Goal: Find specific page/section: Find specific page/section

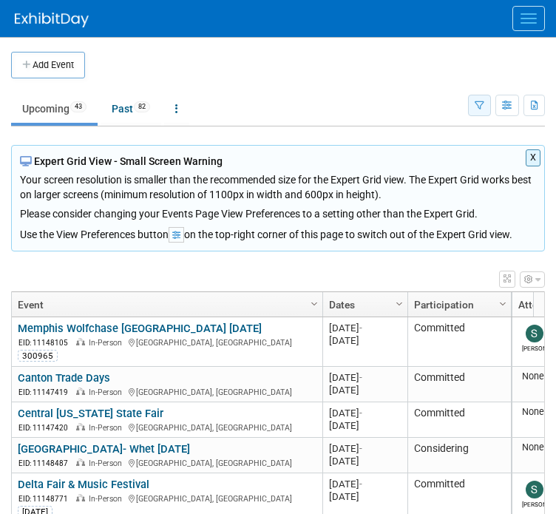
click at [475, 104] on icon "button" at bounding box center [480, 106] width 10 height 10
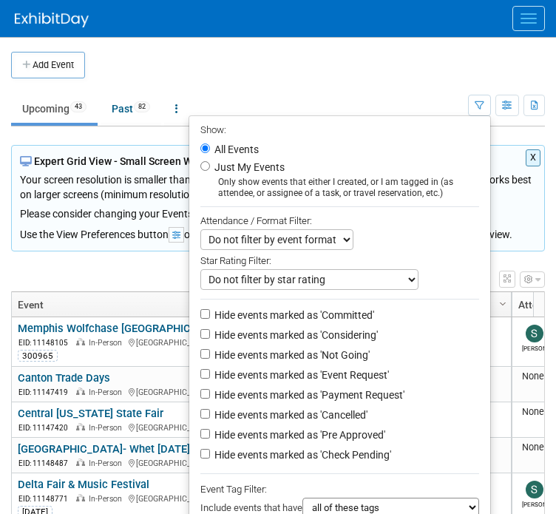
click at [363, 75] on td at bounding box center [302, 65] width 435 height 27
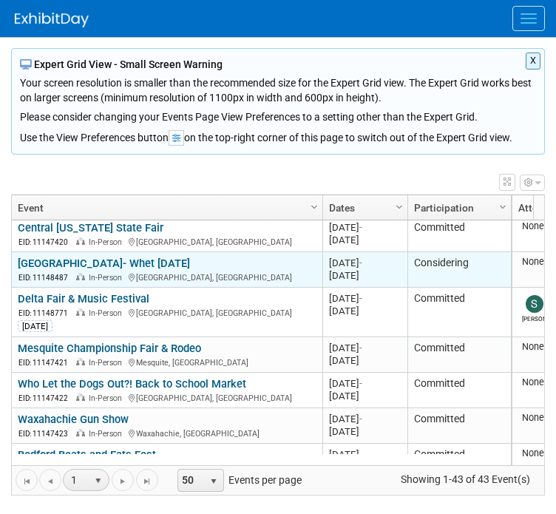
scroll to position [106, 0]
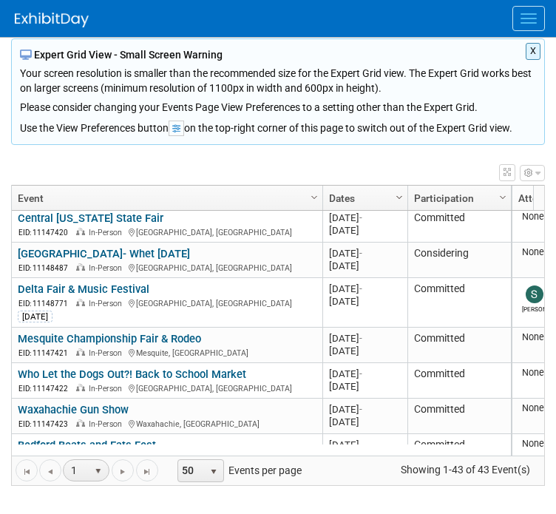
click at [393, 197] on span "Column Settings" at bounding box center [399, 197] width 12 height 12
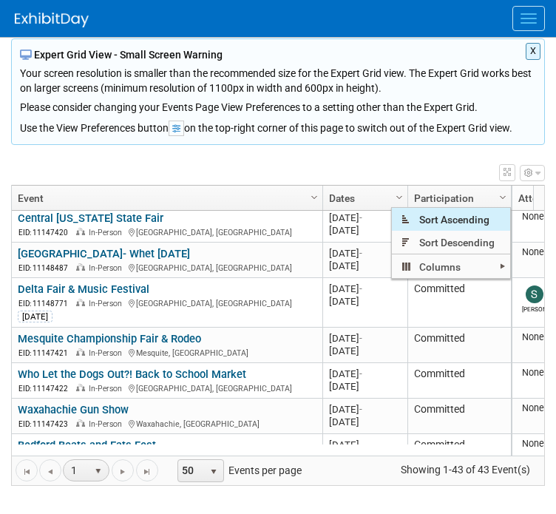
click at [458, 224] on span "Sort Ascending" at bounding box center [451, 219] width 118 height 23
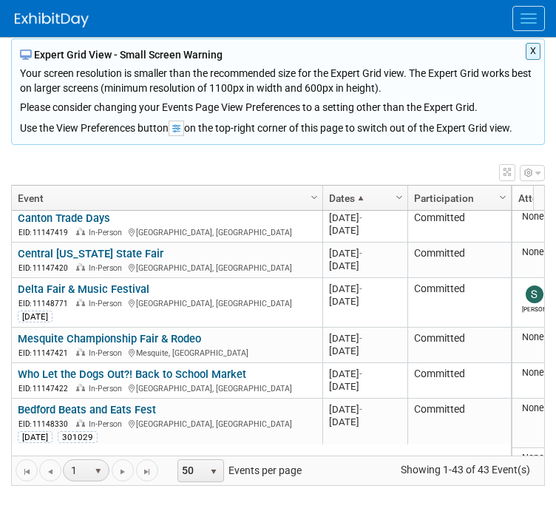
click at [373, 196] on link "Dates" at bounding box center [363, 198] width 69 height 25
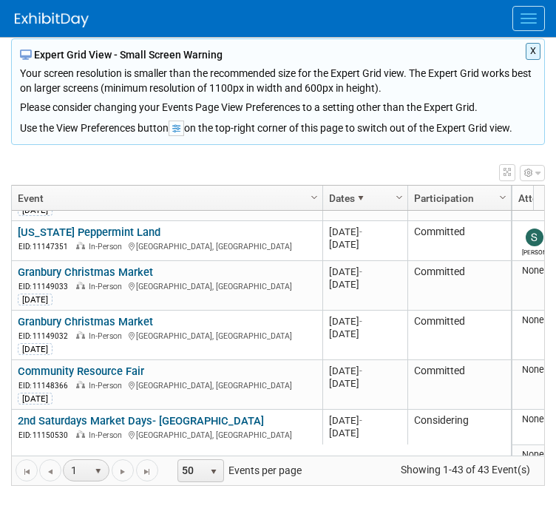
click at [407, 197] on div at bounding box center [408, 198] width 7 height 25
click at [399, 196] on span "Column Settings" at bounding box center [399, 197] width 12 height 12
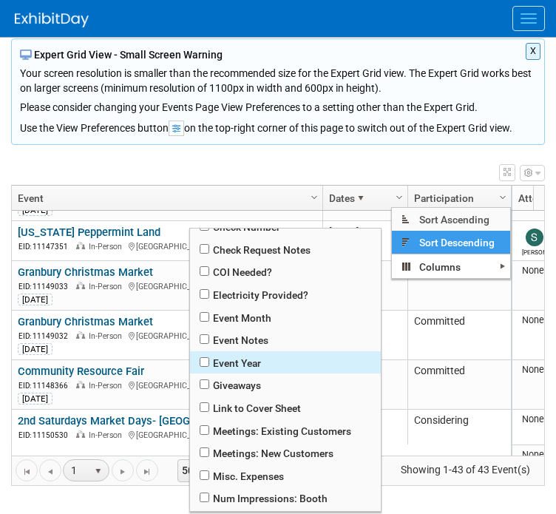
scroll to position [246, 0]
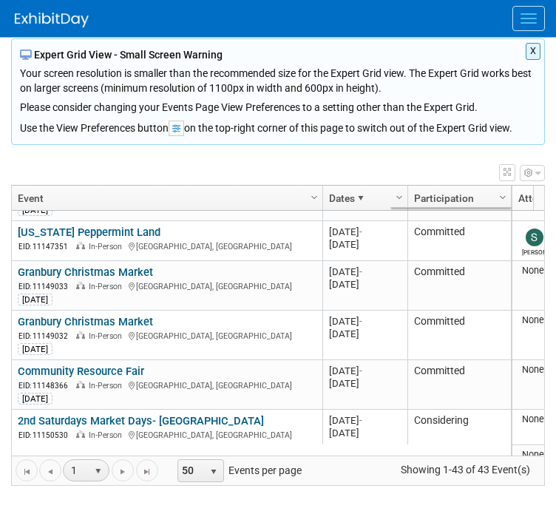
click at [360, 143] on div "X Expert Grid View - Small Screen Warning Your screen resolution is smaller tha…" at bounding box center [278, 91] width 534 height 106
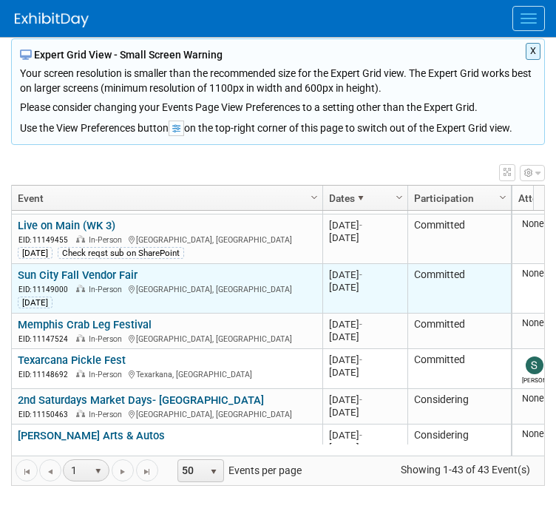
scroll to position [887, 0]
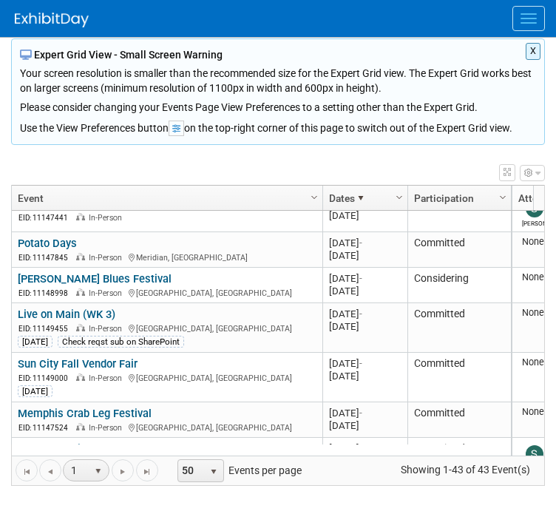
click at [365, 194] on span at bounding box center [361, 198] width 12 height 12
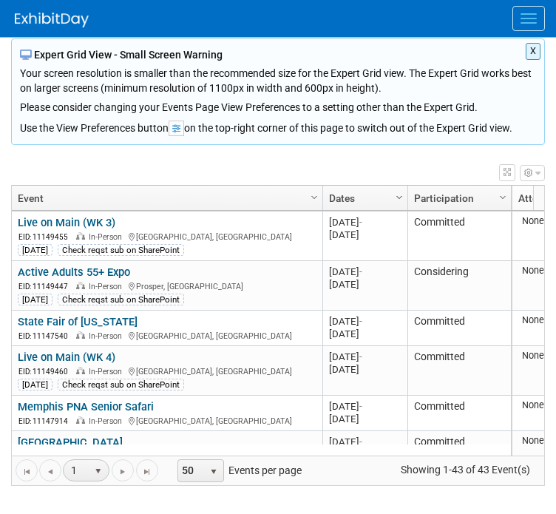
click at [399, 194] on span "Column Settings" at bounding box center [399, 197] width 12 height 12
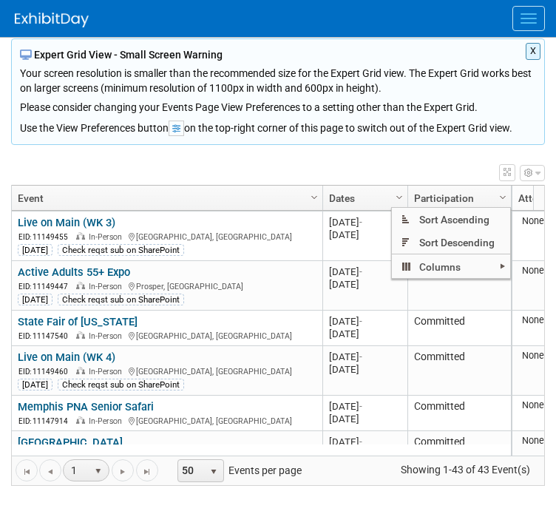
click at [532, 47] on button "X" at bounding box center [534, 51] width 16 height 17
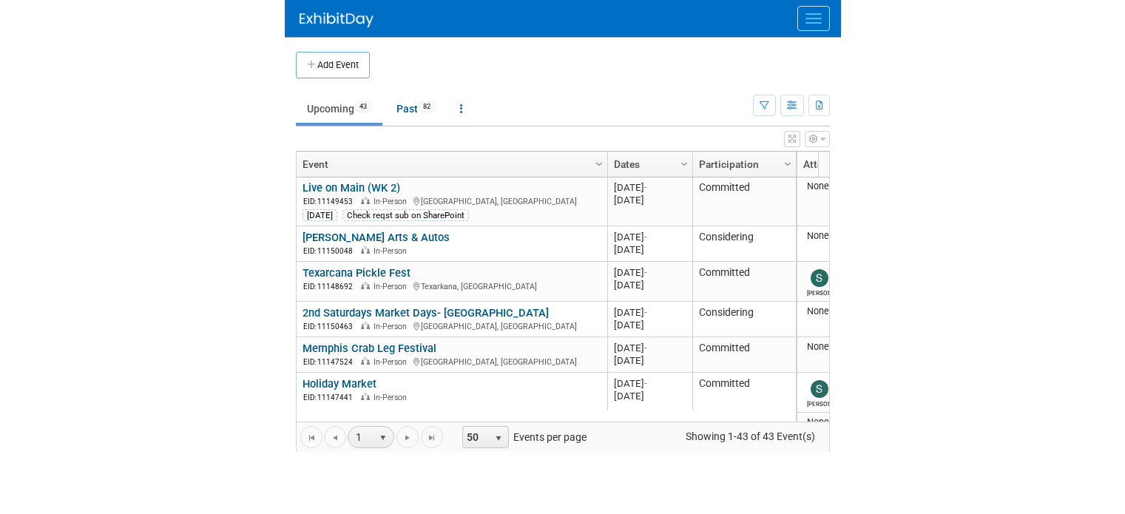
scroll to position [355, 0]
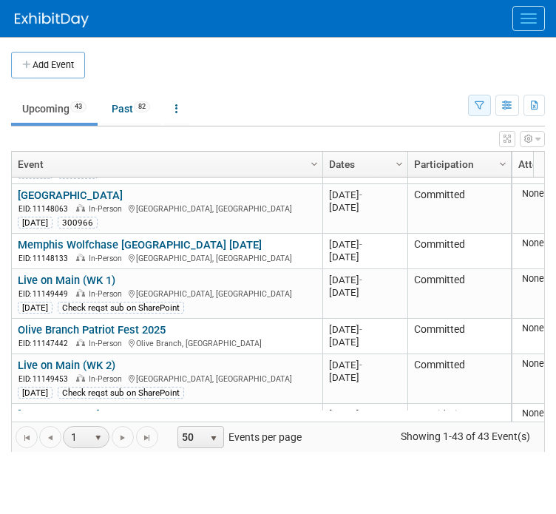
click at [485, 111] on button "button" at bounding box center [479, 105] width 23 height 21
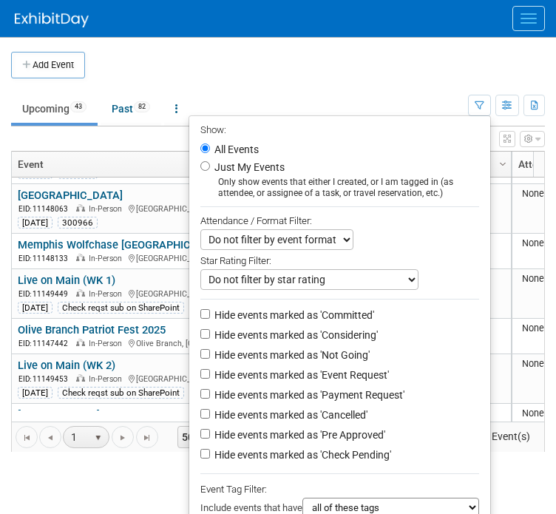
click at [349, 82] on td "Upcoming 43 Past 82 All Events 125 Past and Upcoming Grouped Annually Events gr…" at bounding box center [239, 102] width 457 height 48
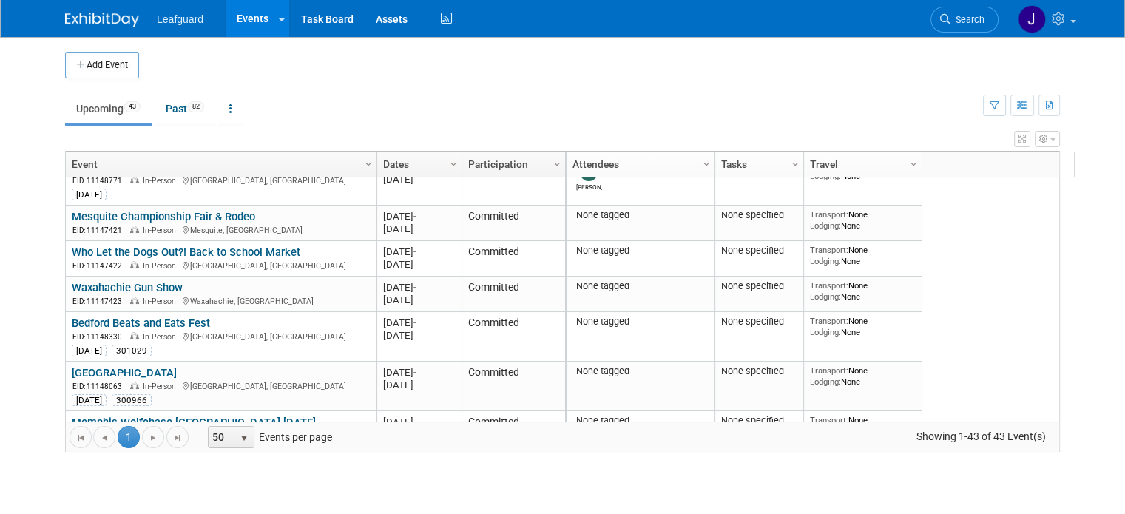
scroll to position [0, 0]
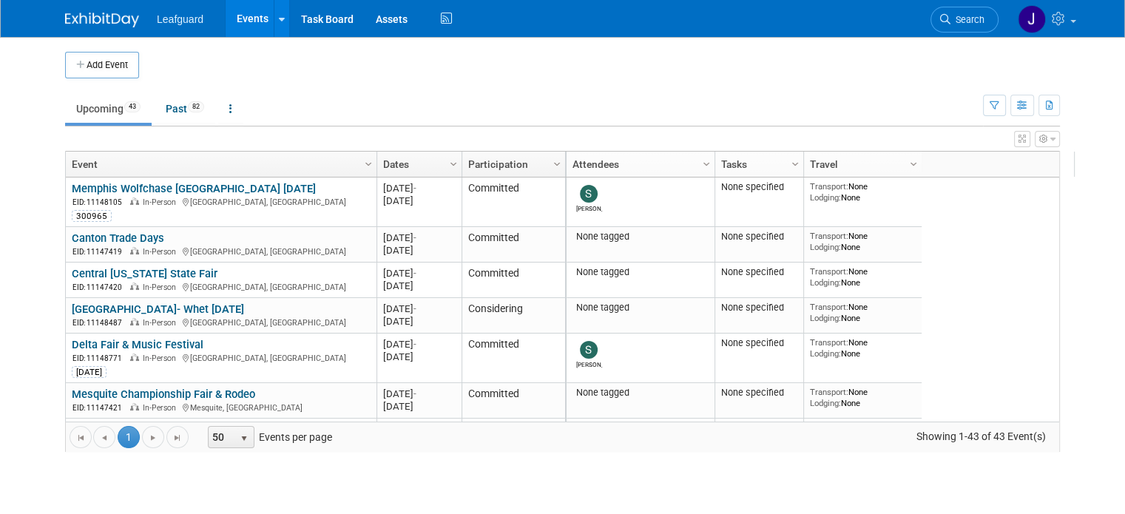
click at [424, 169] on link "Dates" at bounding box center [417, 164] width 69 height 25
click at [447, 161] on span "Column Settings" at bounding box center [453, 164] width 12 height 12
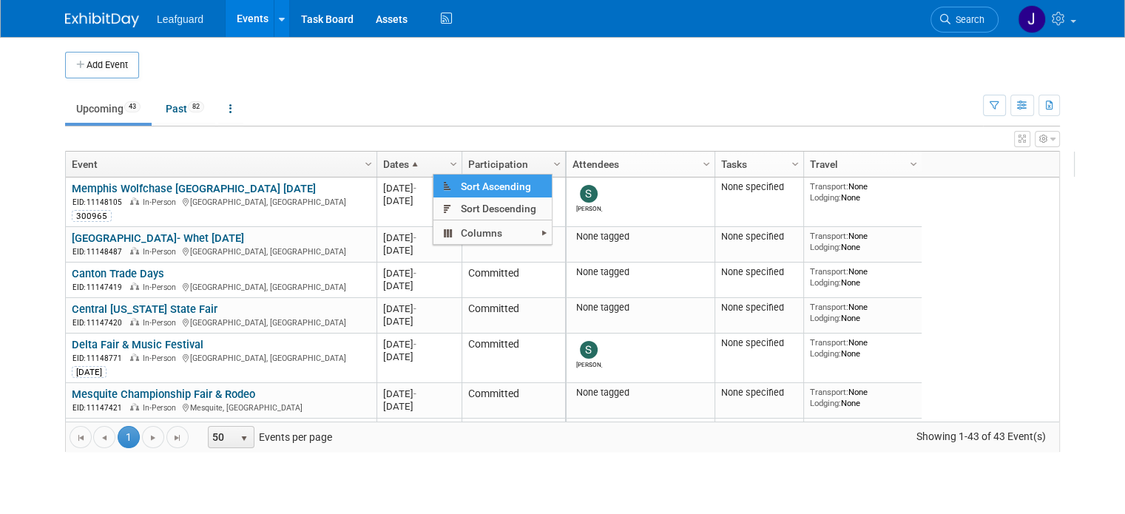
click at [555, 83] on td "Upcoming 43 Past 82 All Events 125 Past and Upcoming Grouped Annually Events gr…" at bounding box center [524, 102] width 918 height 48
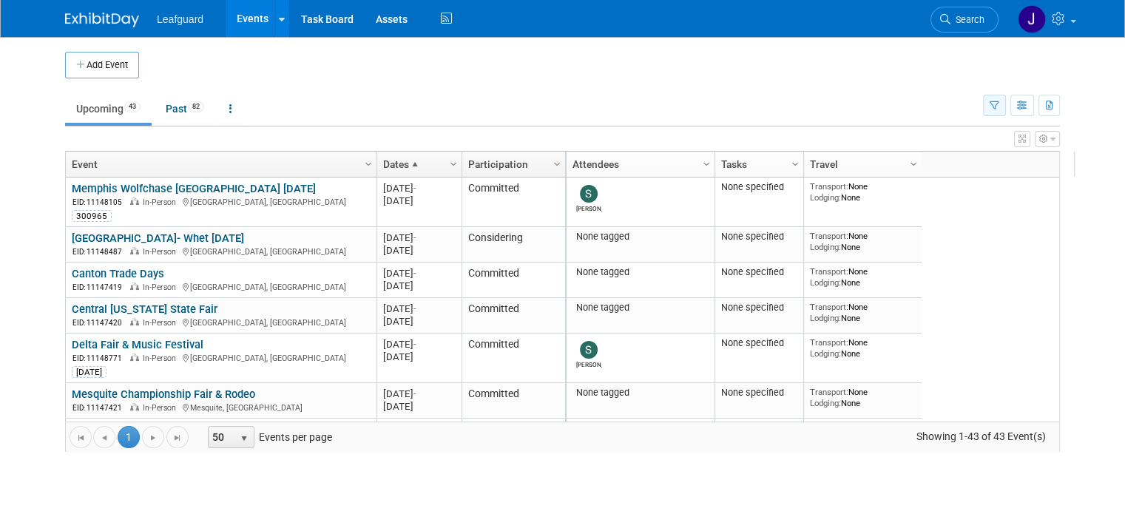
click at [555, 107] on icon "button" at bounding box center [994, 106] width 10 height 10
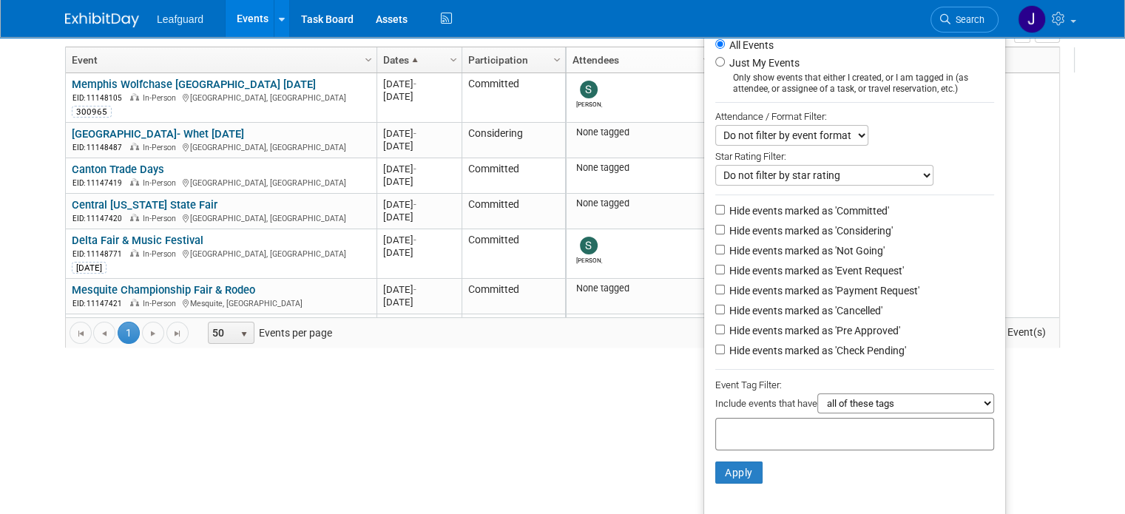
click at [555, 430] on input "text" at bounding box center [781, 431] width 118 height 15
type input "Sep"
click at [555, 475] on button "Apply" at bounding box center [738, 472] width 47 height 22
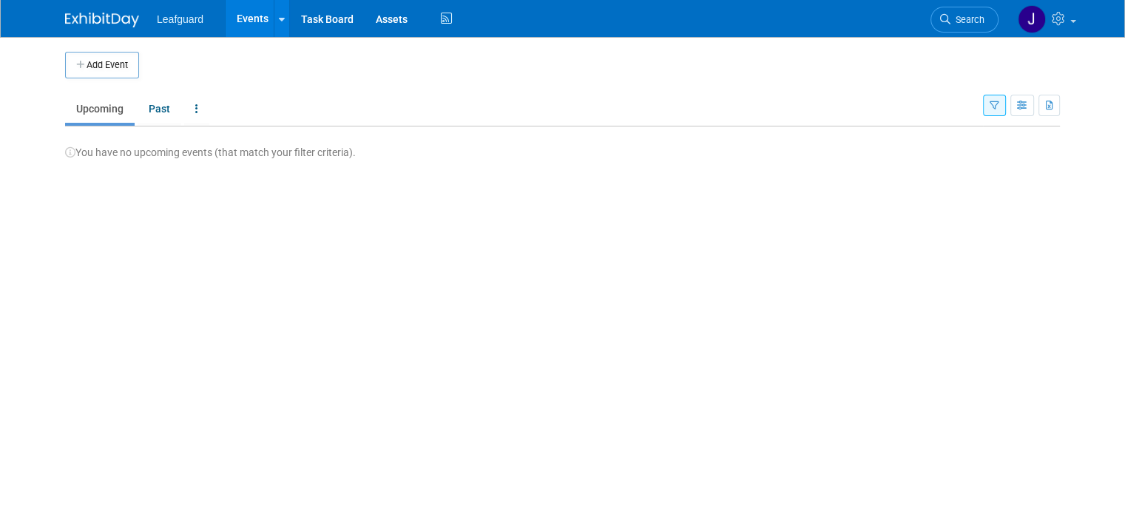
click at [427, 179] on div "Add Event New Event Duplicate Event Warning There is another event in your work…" at bounding box center [562, 225] width 1017 height 377
click at [279, 21] on icon at bounding box center [282, 20] width 6 height 10
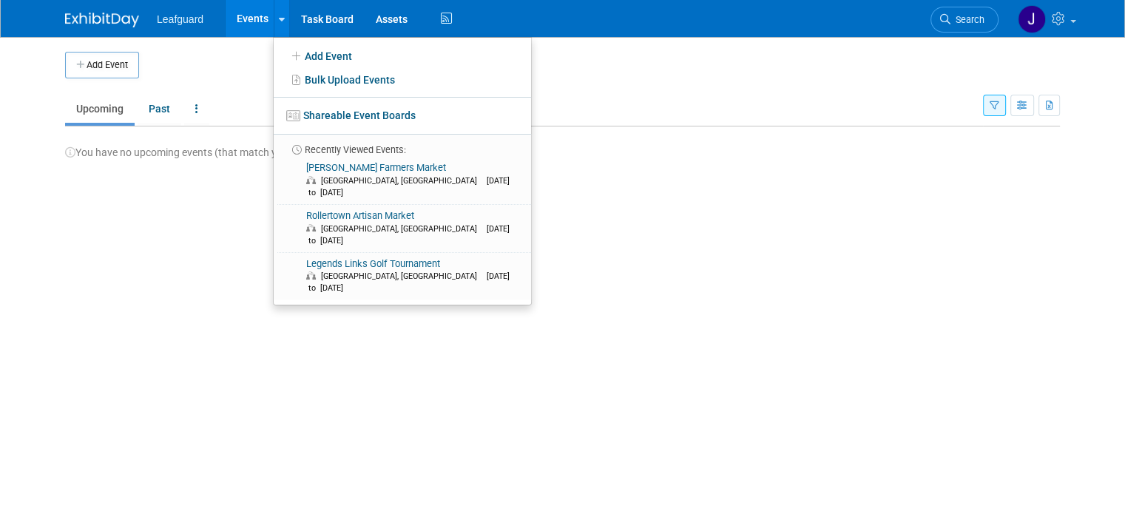
click at [157, 18] on span "Leafguard" at bounding box center [180, 19] width 47 height 12
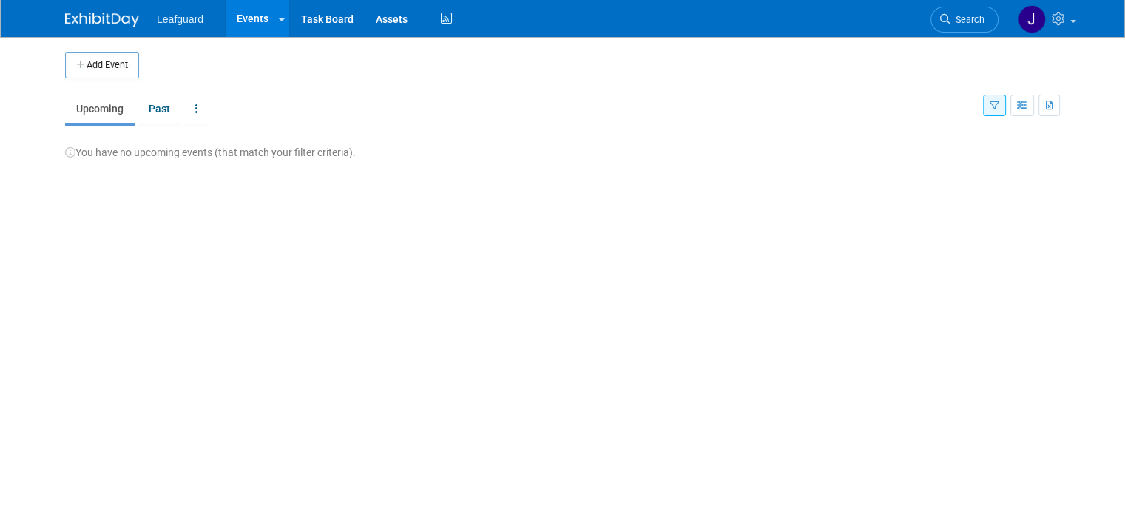
click at [86, 18] on img at bounding box center [102, 20] width 74 height 15
click at [194, 109] on link at bounding box center [196, 109] width 25 height 28
click at [999, 106] on icon "button" at bounding box center [994, 106] width 10 height 10
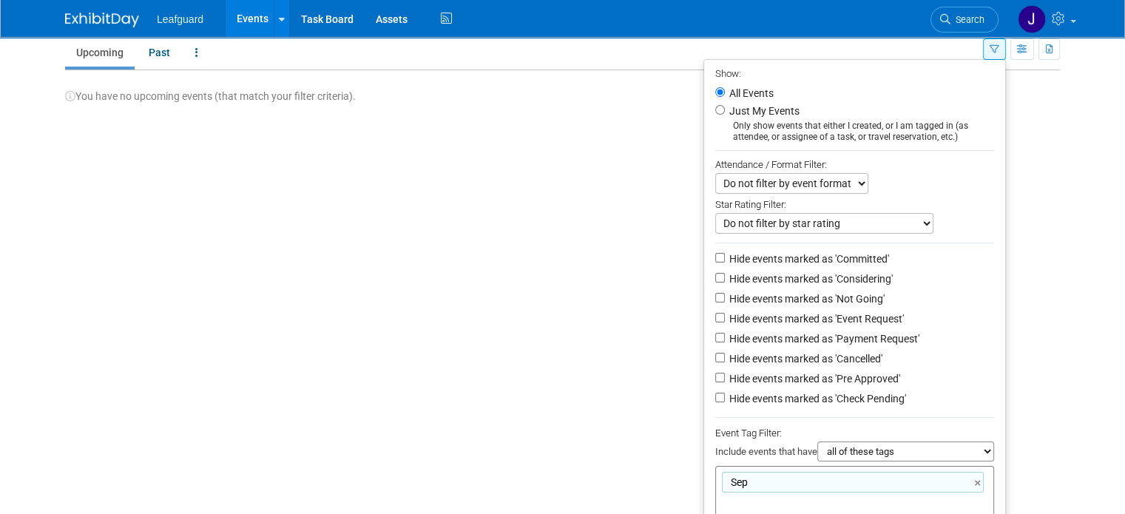
scroll to position [128, 0]
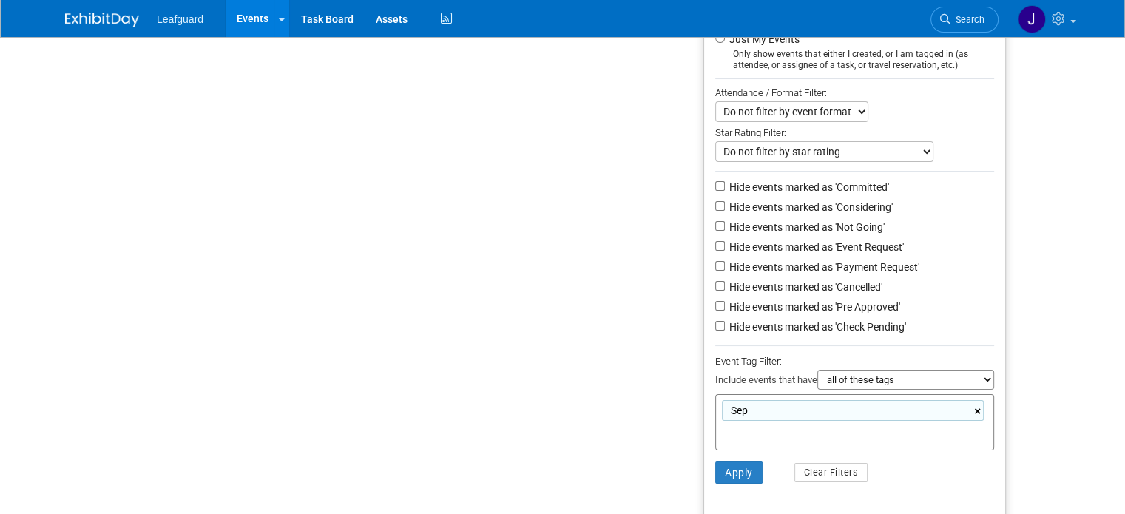
click at [983, 404] on link "×" at bounding box center [979, 411] width 10 height 17
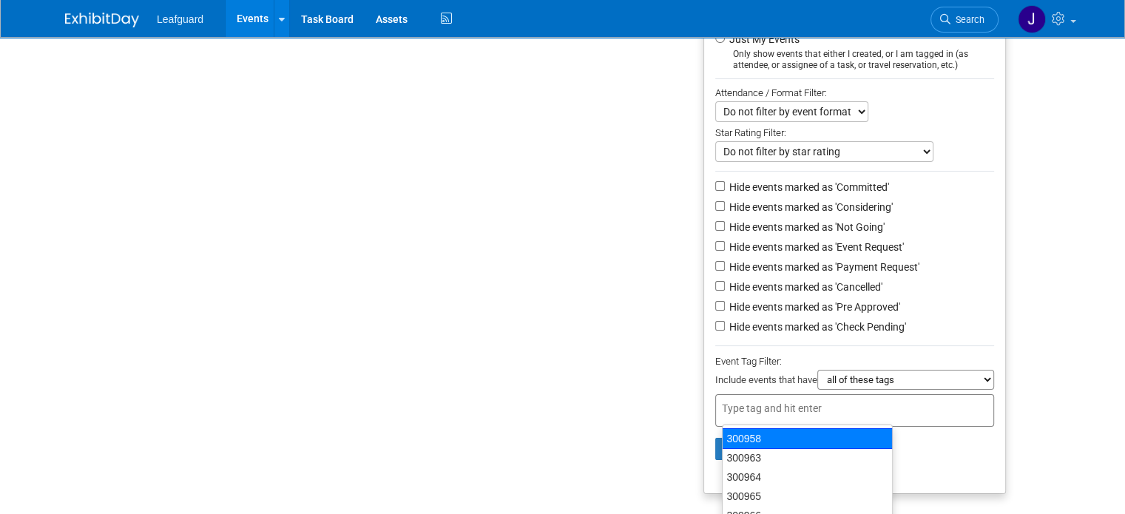
scroll to position [104, 0]
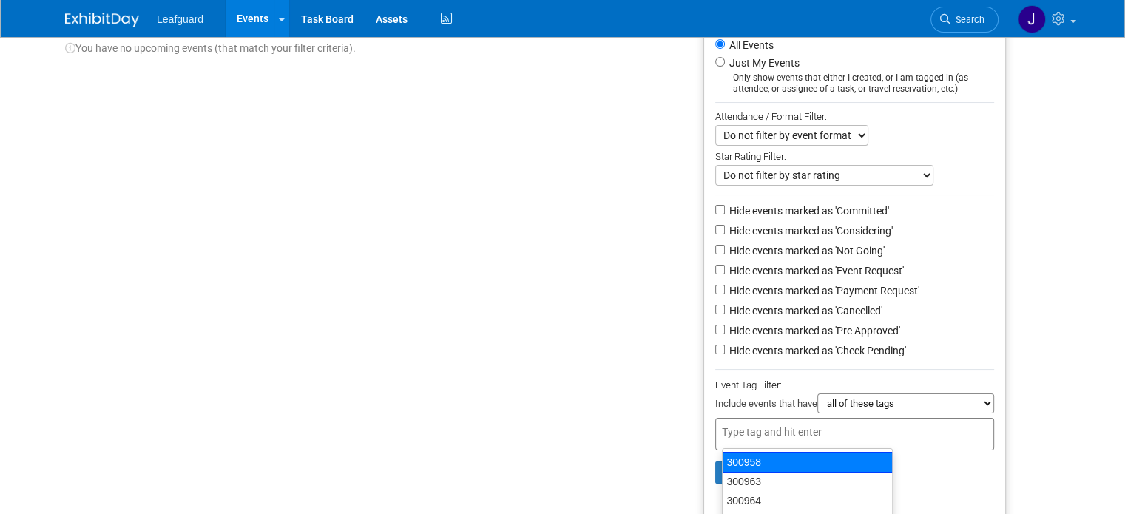
drag, startPoint x: 624, startPoint y: 387, endPoint x: 636, endPoint y: 389, distance: 12.0
click at [624, 386] on html "Leafguard Events Add Event Bulk Upload Events Shareable Event Boards Recently V…" at bounding box center [562, 153] width 1125 height 514
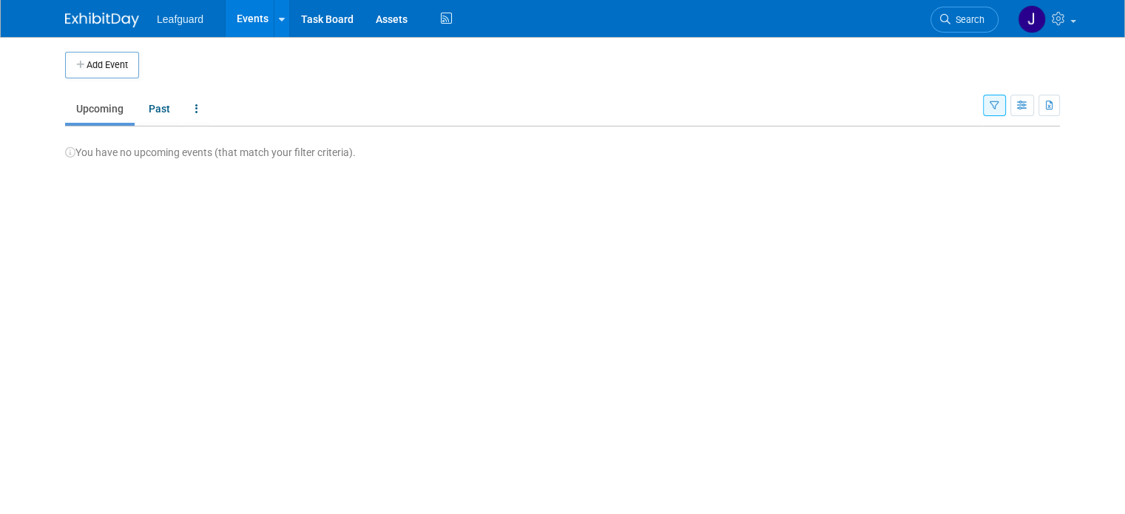
scroll to position [0, 0]
click at [1006, 111] on button "button" at bounding box center [994, 105] width 23 height 21
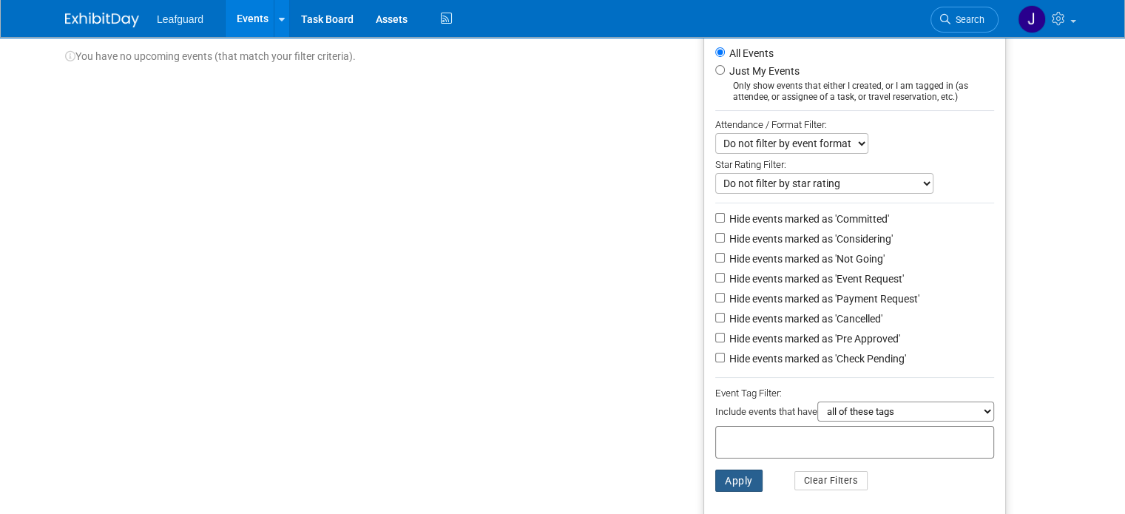
scroll to position [104, 0]
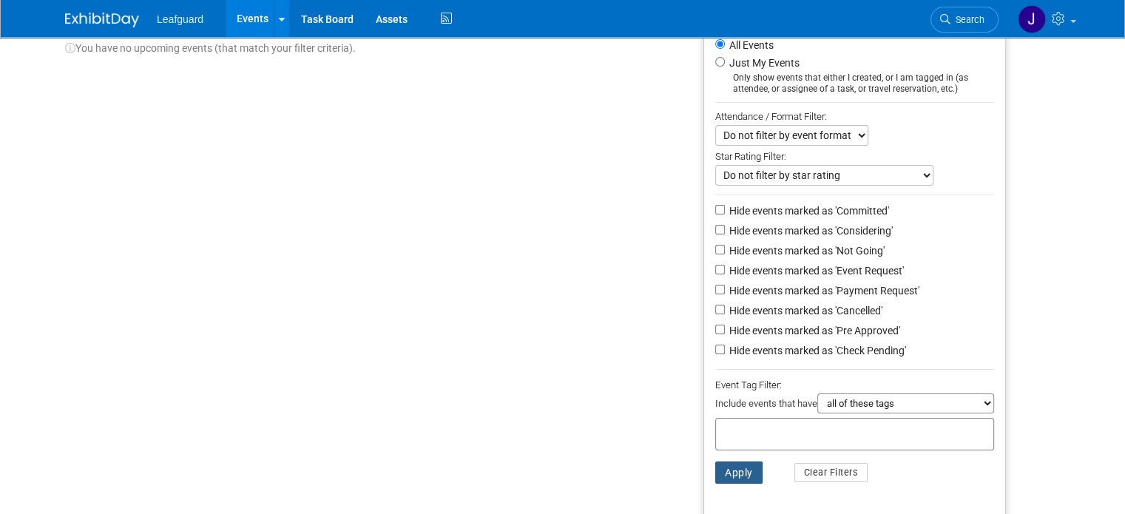
click at [743, 469] on button "Apply" at bounding box center [738, 472] width 47 height 22
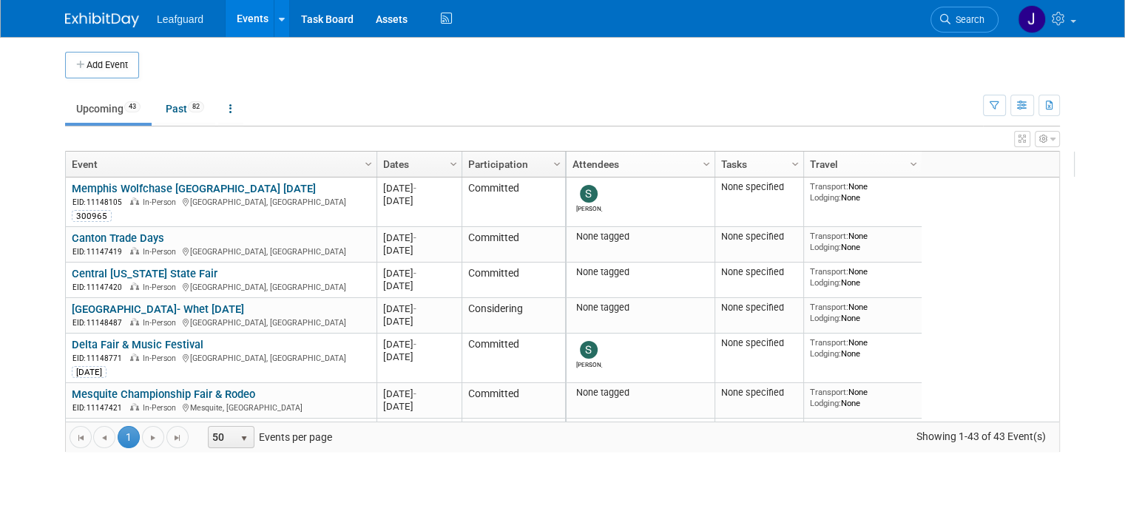
click at [446, 163] on link "Column Settings" at bounding box center [454, 163] width 16 height 22
click at [421, 104] on ul "Upcoming 43 Past 82 All Events 125 Past and Upcoming Grouped Annually Events gr…" at bounding box center [524, 109] width 918 height 33
click at [1060, 139] on button "button" at bounding box center [1046, 139] width 25 height 16
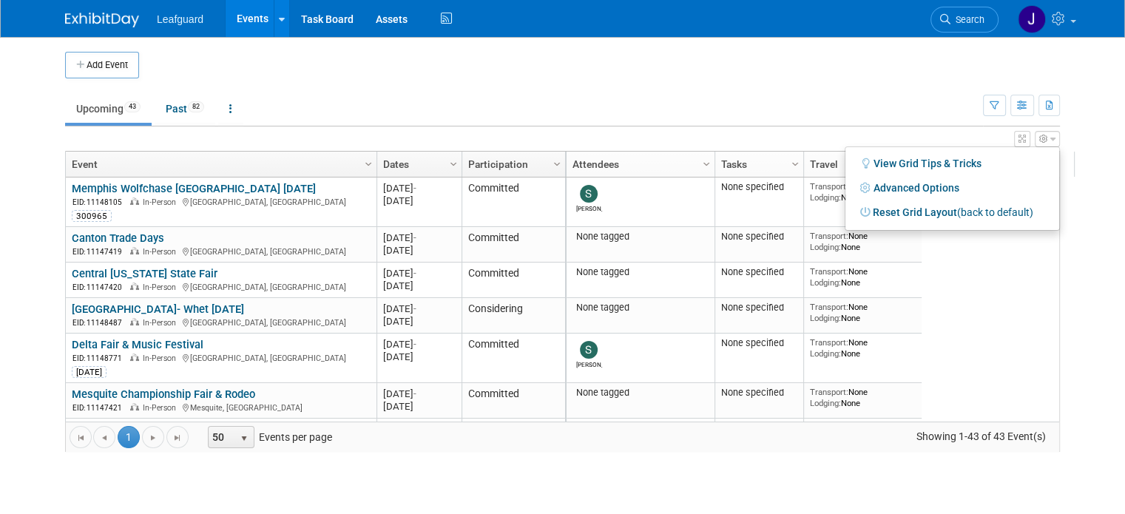
click at [1030, 141] on button "button" at bounding box center [1022, 139] width 16 height 16
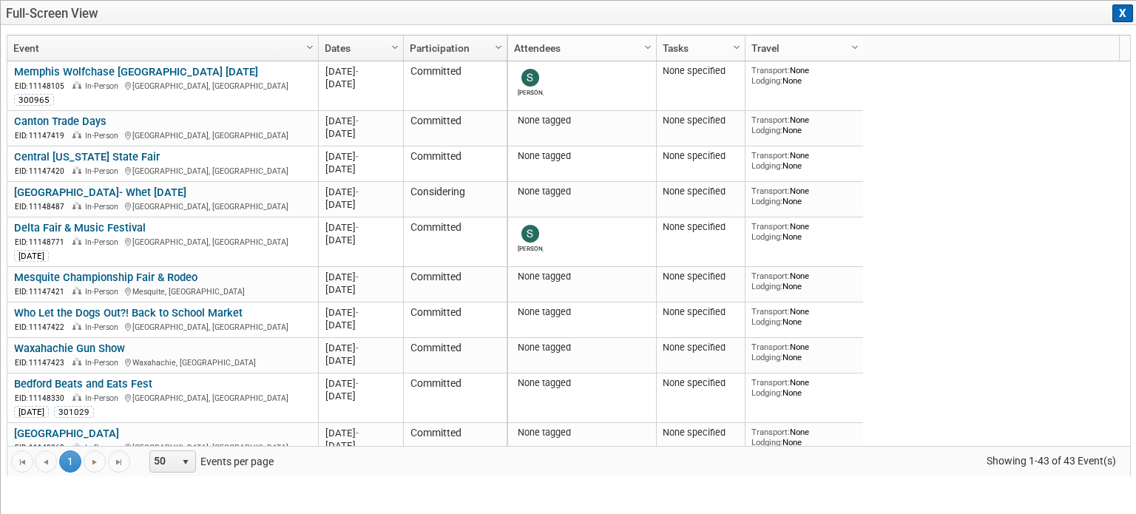
drag, startPoint x: 1128, startPoint y: 8, endPoint x: 500, endPoint y: 95, distance: 633.7
click at [1124, 8] on button "X" at bounding box center [1122, 13] width 21 height 18
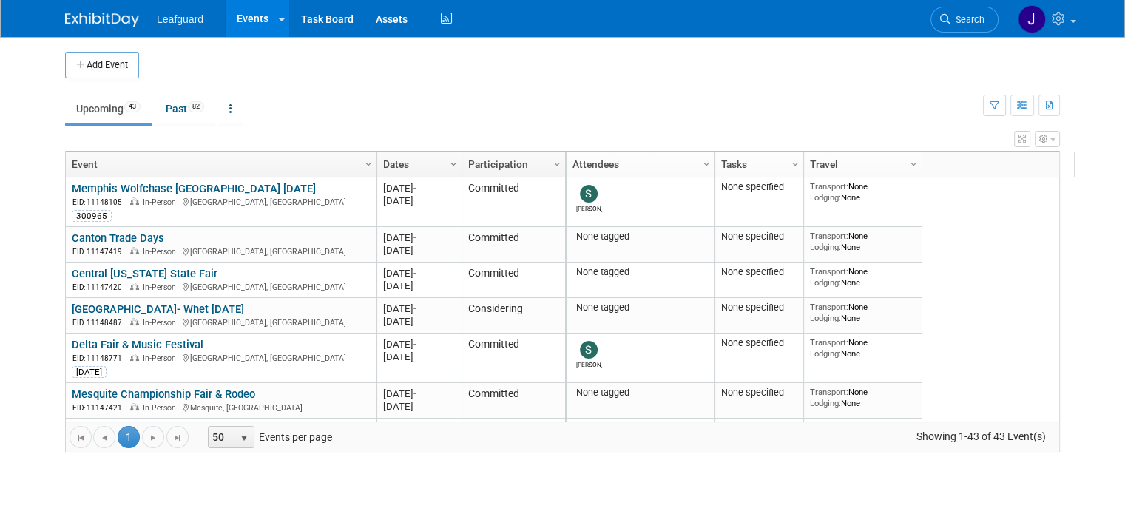
click at [447, 160] on span "Column Settings" at bounding box center [453, 164] width 12 height 12
click at [1028, 107] on button "button" at bounding box center [1022, 105] width 24 height 21
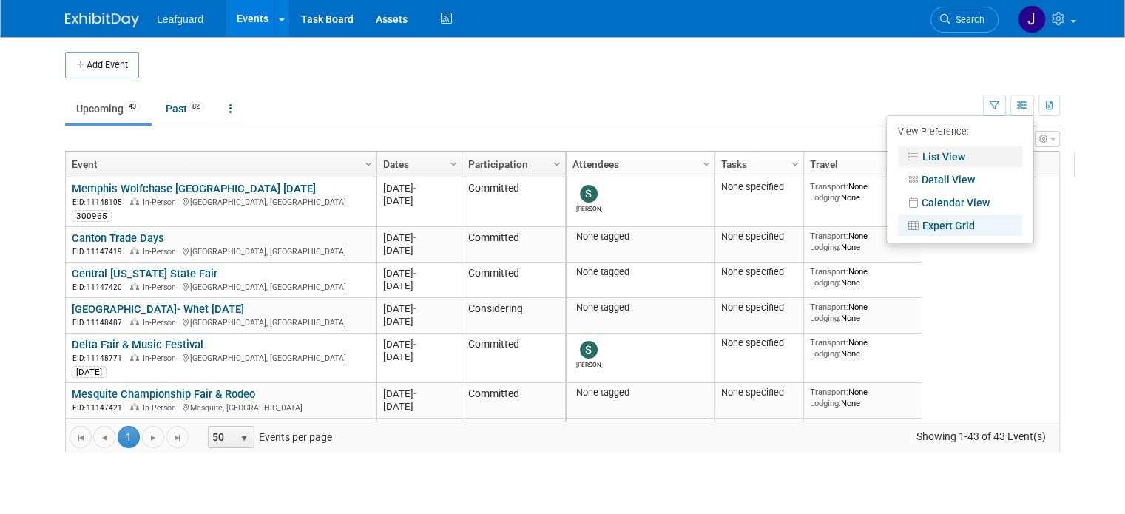
click at [972, 161] on link "List View" at bounding box center [960, 156] width 124 height 21
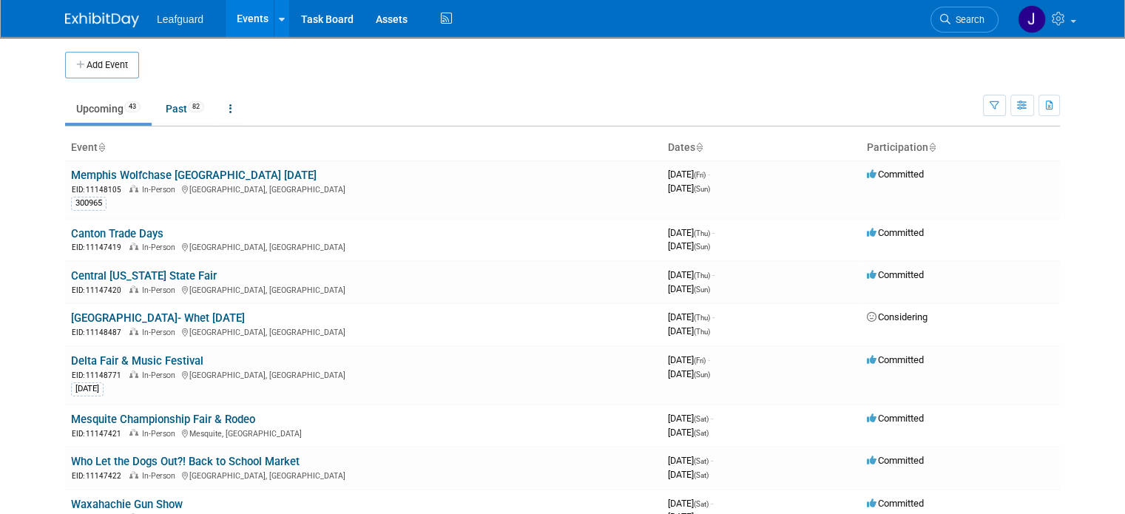
click at [700, 146] on icon at bounding box center [698, 148] width 7 height 10
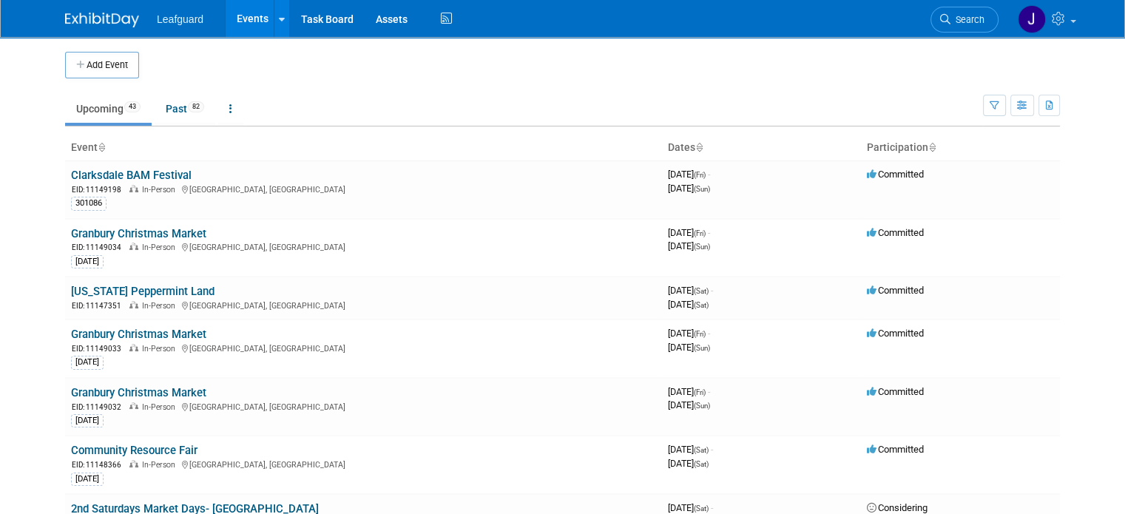
drag, startPoint x: 0, startPoint y: 0, endPoint x: 699, endPoint y: 147, distance: 714.0
click at [699, 147] on icon at bounding box center [698, 148] width 7 height 10
